Goal: Information Seeking & Learning: Learn about a topic

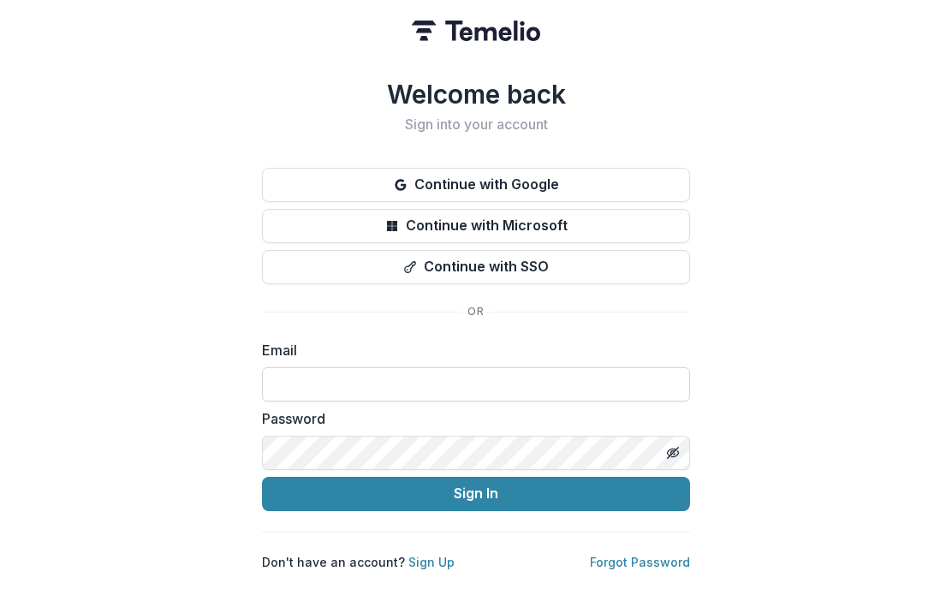
click at [482, 377] on input at bounding box center [476, 384] width 428 height 34
type input "**********"
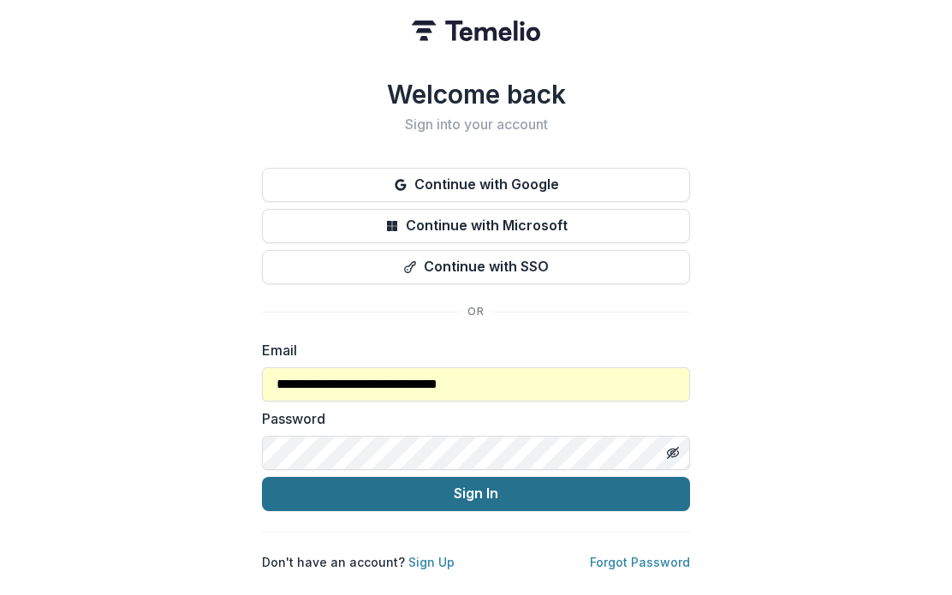
click at [439, 490] on button "Sign In" at bounding box center [476, 494] width 428 height 34
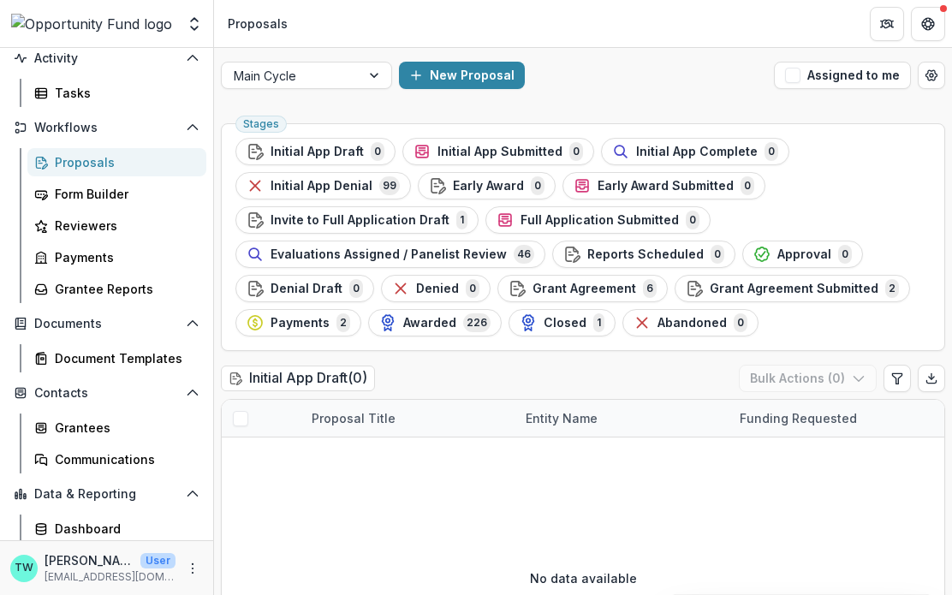
scroll to position [169, 0]
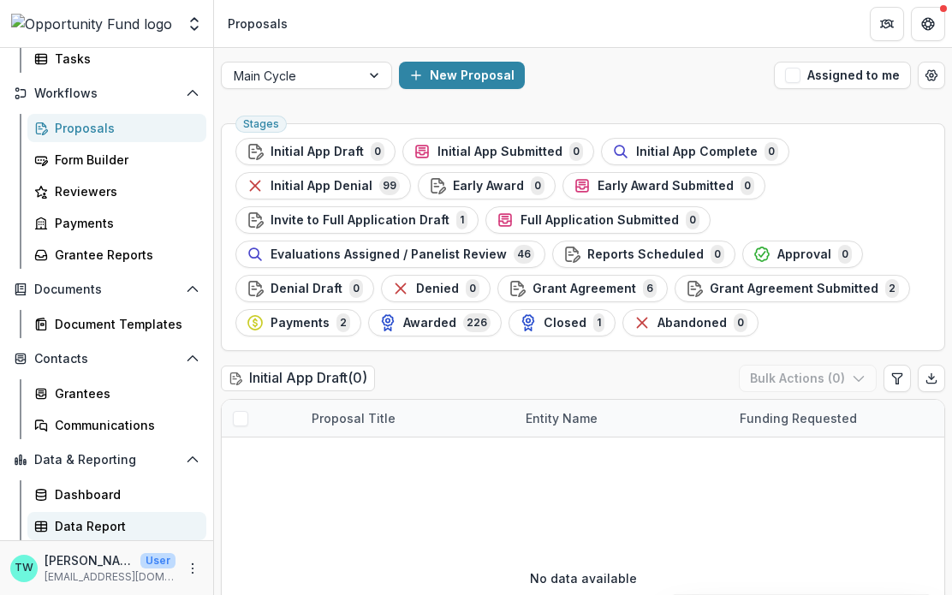
click at [110, 526] on div "Data Report" at bounding box center [124, 526] width 138 height 18
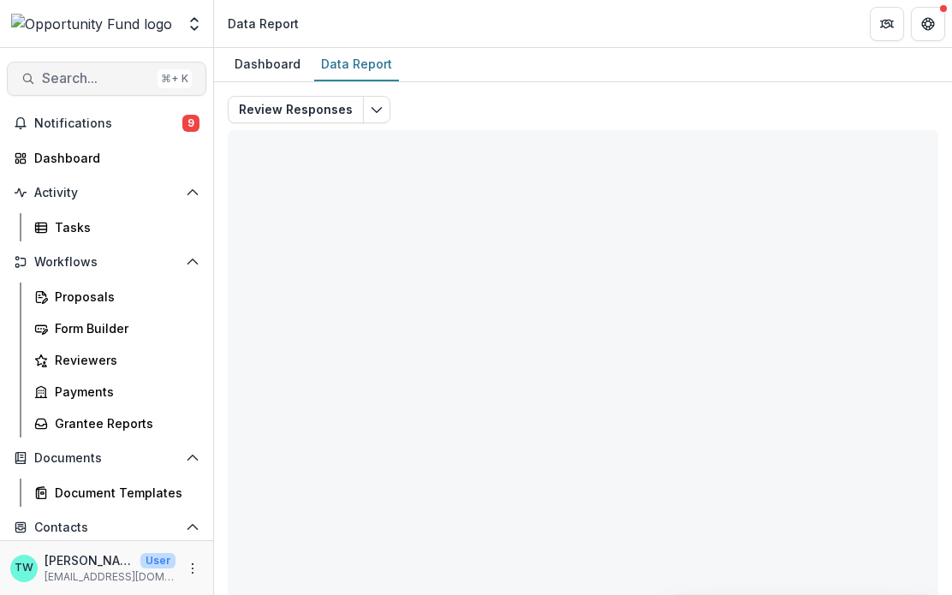
click at [76, 79] on span "Search..." at bounding box center [96, 78] width 109 height 16
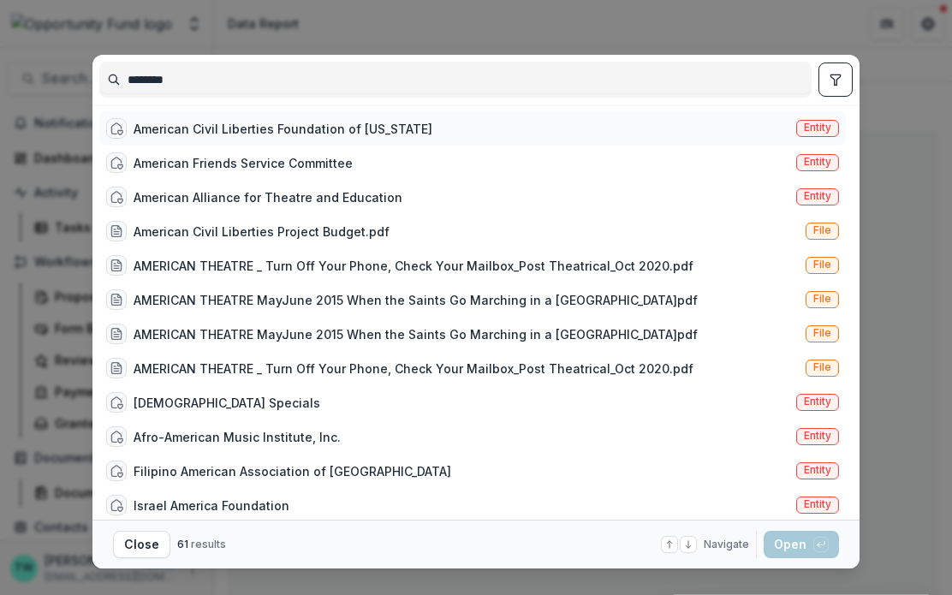
type input "********"
click at [208, 122] on div "American Civil Liberties Foundation of [US_STATE]" at bounding box center [283, 129] width 299 height 18
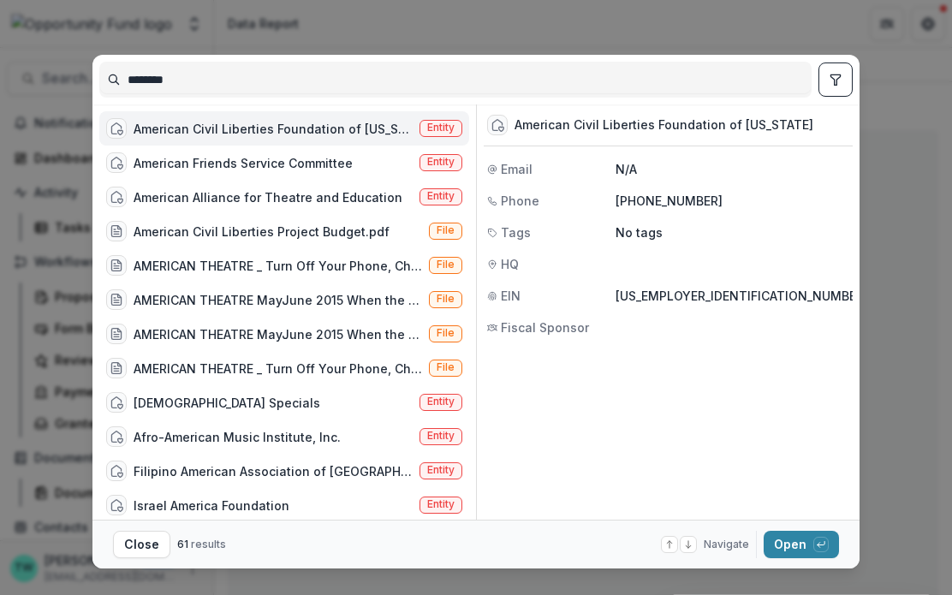
click at [427, 137] on div "American Civil Liberties Foundation of [US_STATE] Entity" at bounding box center [284, 128] width 370 height 34
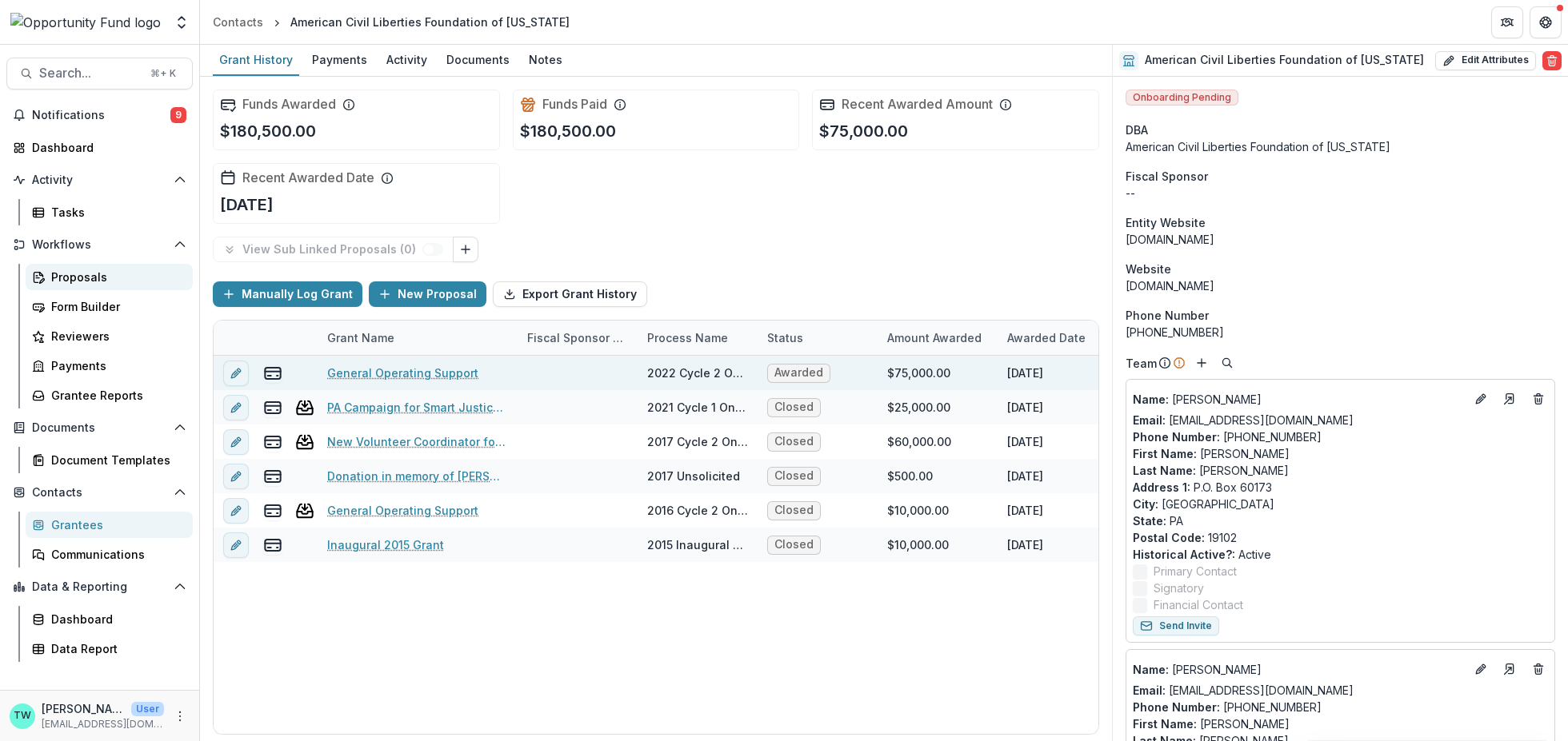
click at [109, 279] on div "Proposals" at bounding box center [116, 278] width 129 height 17
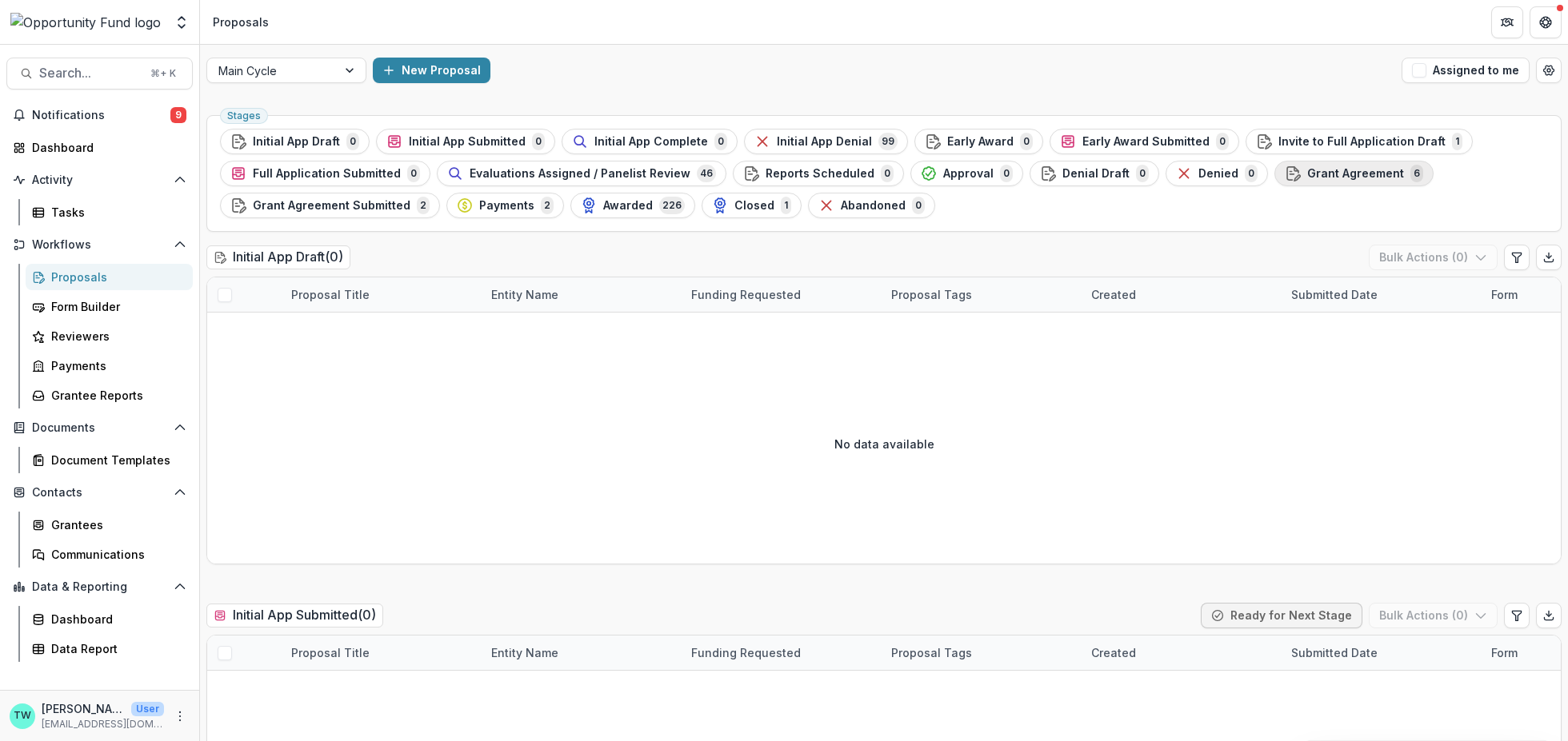
click at [889, 175] on span "Grant Agreement" at bounding box center [1356, 174] width 97 height 14
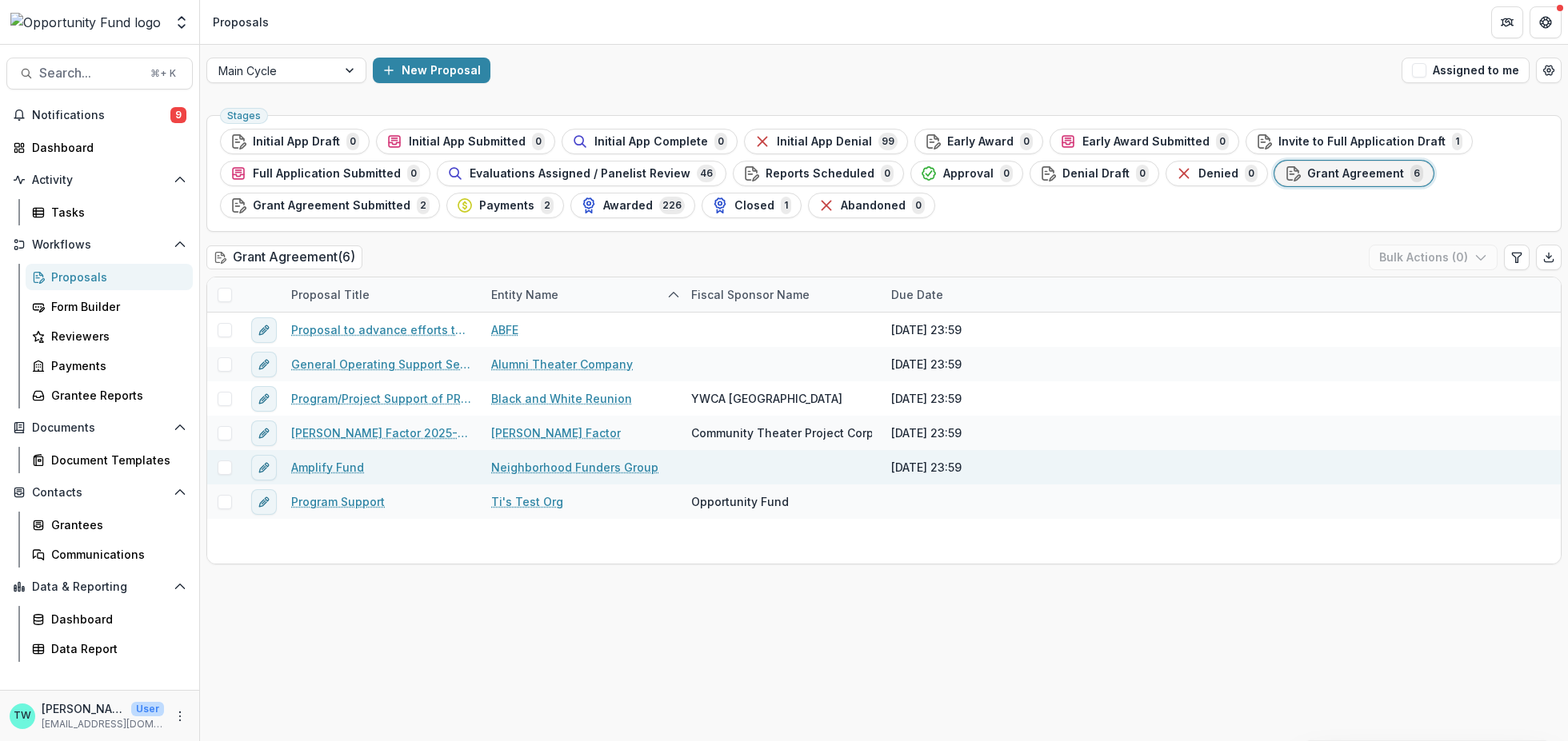
click at [330, 463] on link "Amplify Fund" at bounding box center [328, 467] width 73 height 17
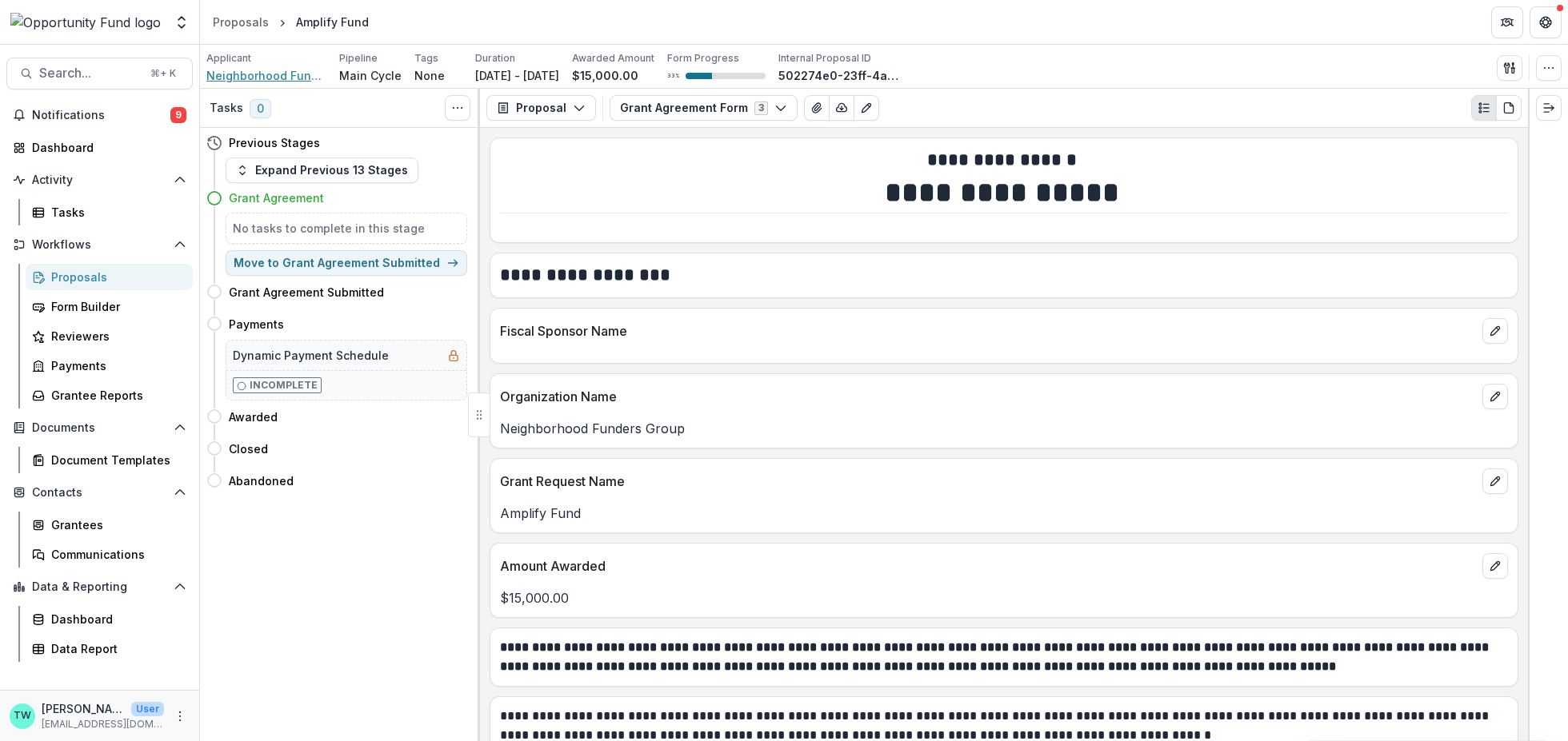
click at [278, 74] on span "Neighborhood Funders Group" at bounding box center [266, 76] width 120 height 17
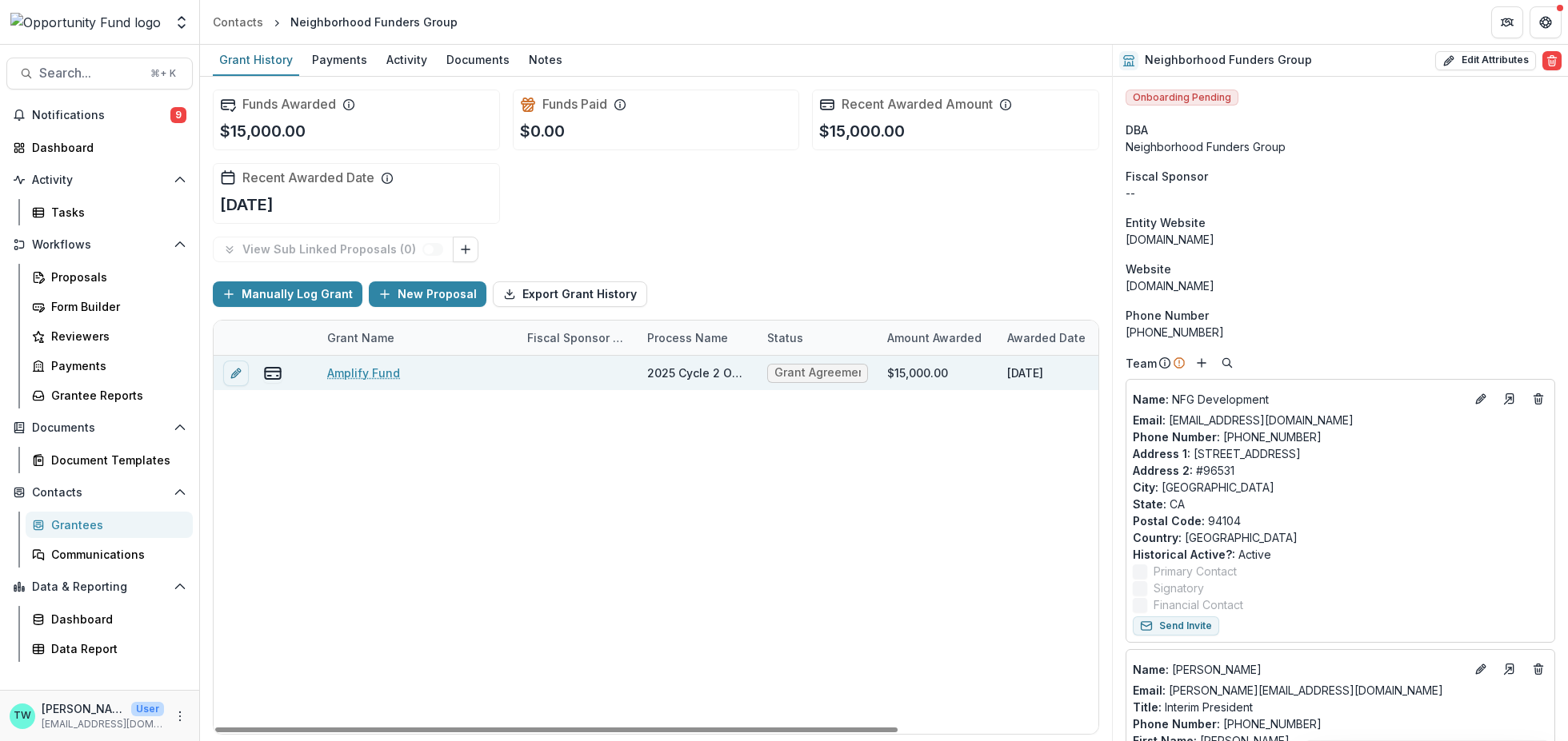
click at [369, 376] on link "Amplify Fund" at bounding box center [363, 373] width 73 height 17
